Goal: Check status: Check status

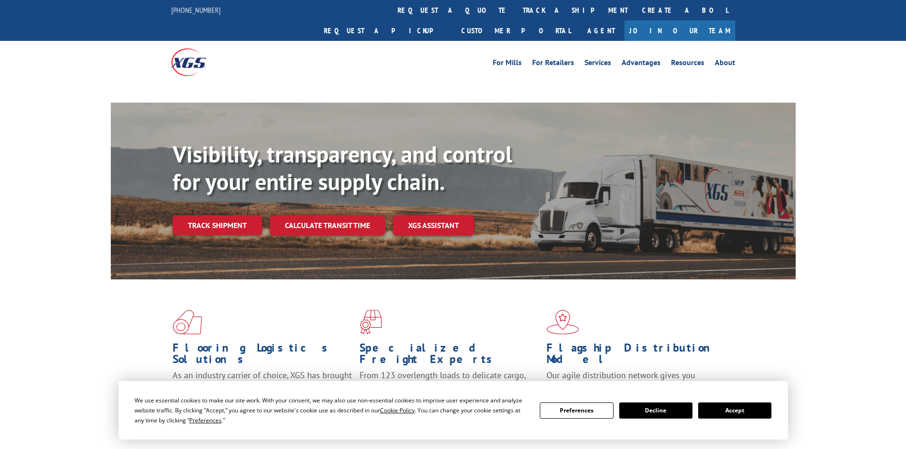
click at [742, 413] on button "Accept" at bounding box center [734, 411] width 73 height 16
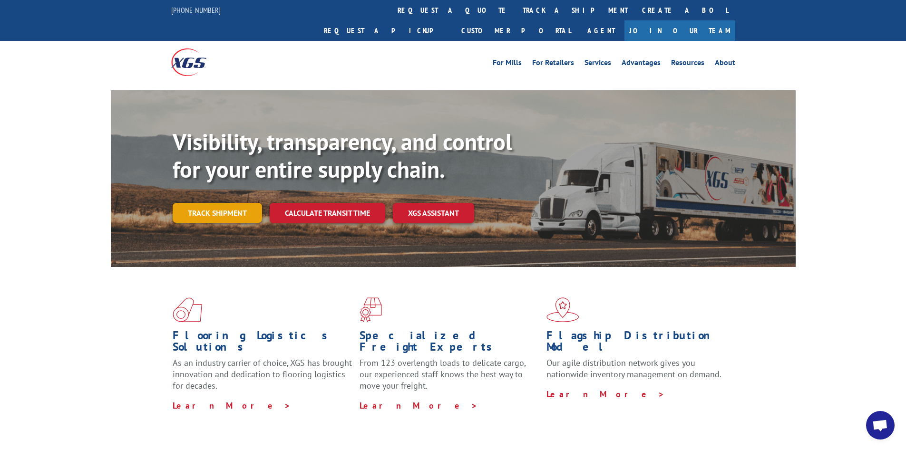
click at [234, 203] on link "Track shipment" at bounding box center [217, 213] width 89 height 20
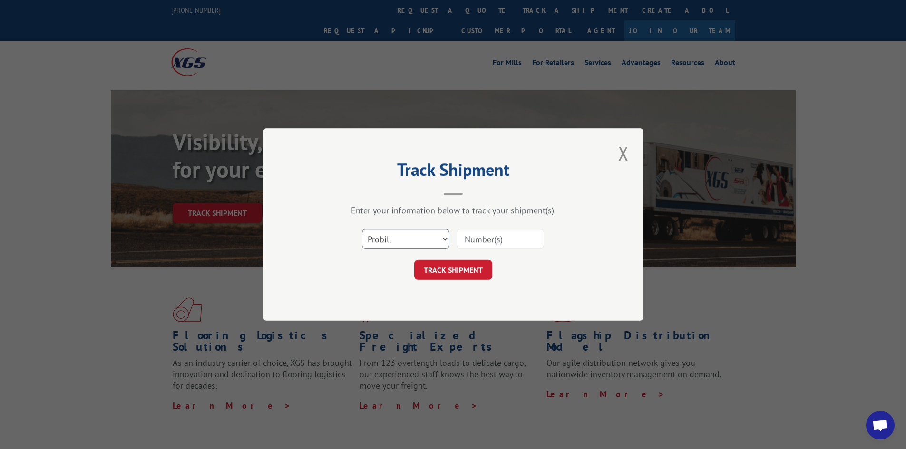
click at [391, 239] on select "Select category... Probill BOL PO" at bounding box center [405, 239] width 87 height 20
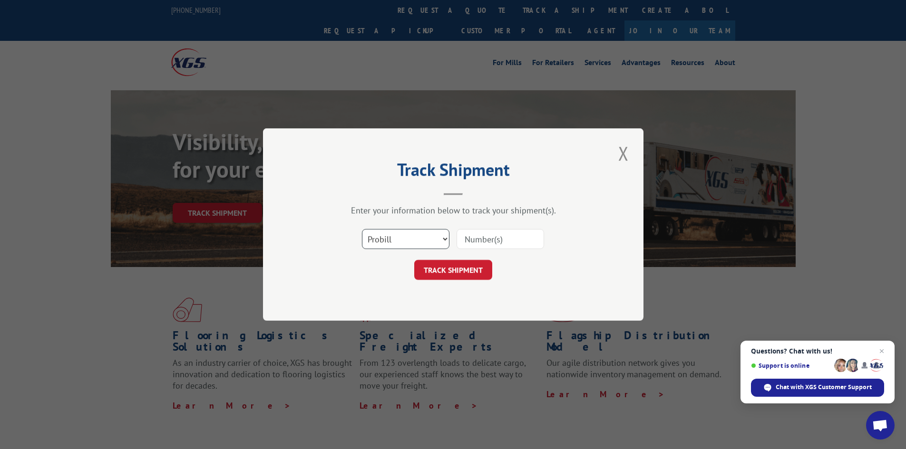
select select "bol"
click at [362, 229] on select "Select category... Probill BOL PO" at bounding box center [405, 239] width 87 height 20
click at [474, 239] on input at bounding box center [499, 239] width 87 height 20
paste input "2824634"
type input "2824634"
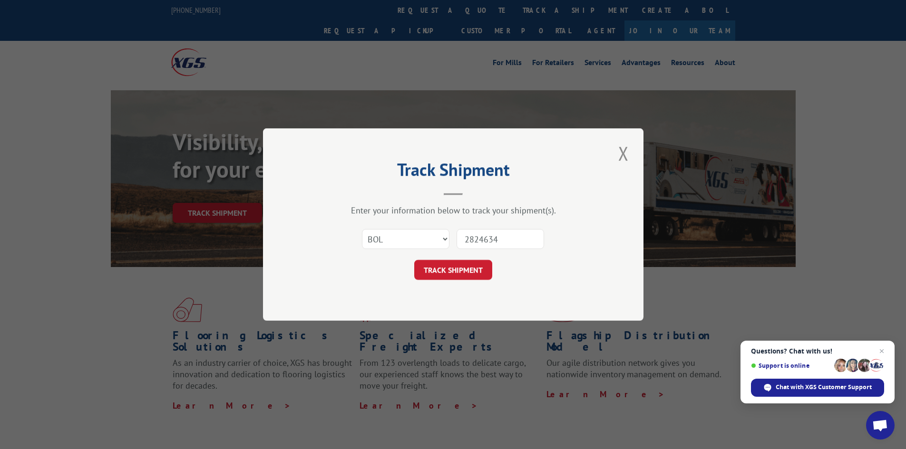
click at [470, 264] on button "TRACK SHIPMENT" at bounding box center [453, 270] width 78 height 20
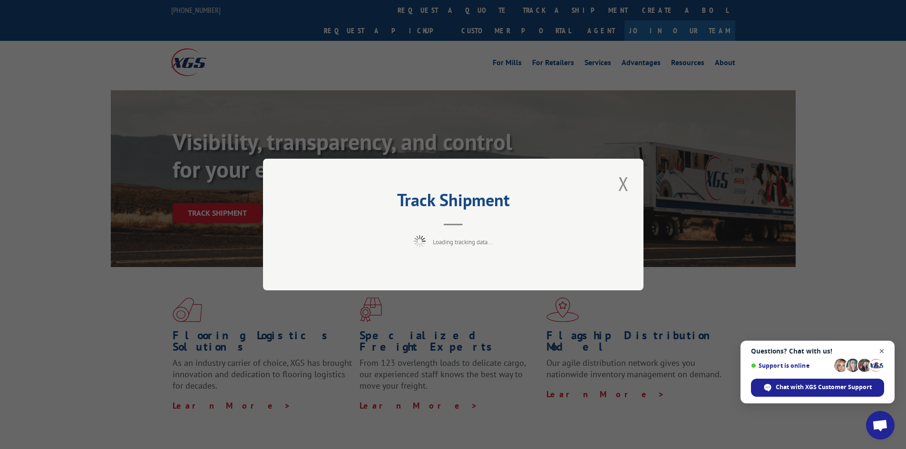
click at [879, 351] on span "Open chat" at bounding box center [882, 352] width 12 height 12
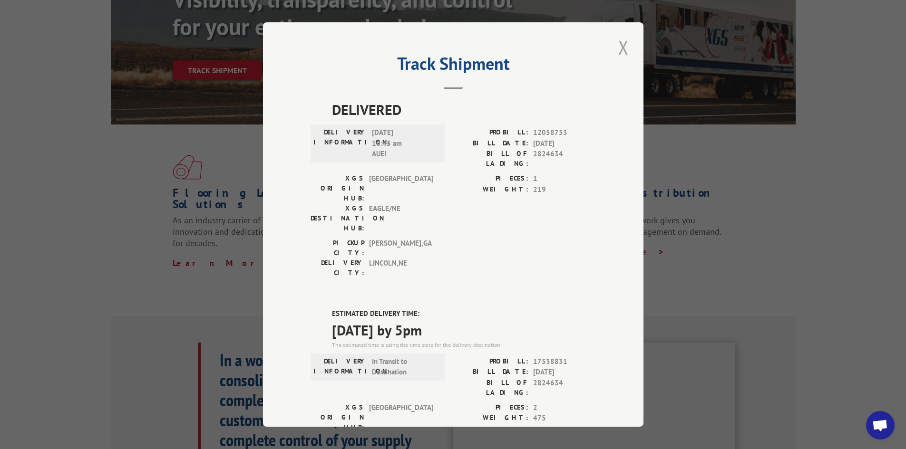
click at [619, 46] on button "Close modal" at bounding box center [623, 47] width 16 height 26
